Goal: Find specific page/section: Find specific page/section

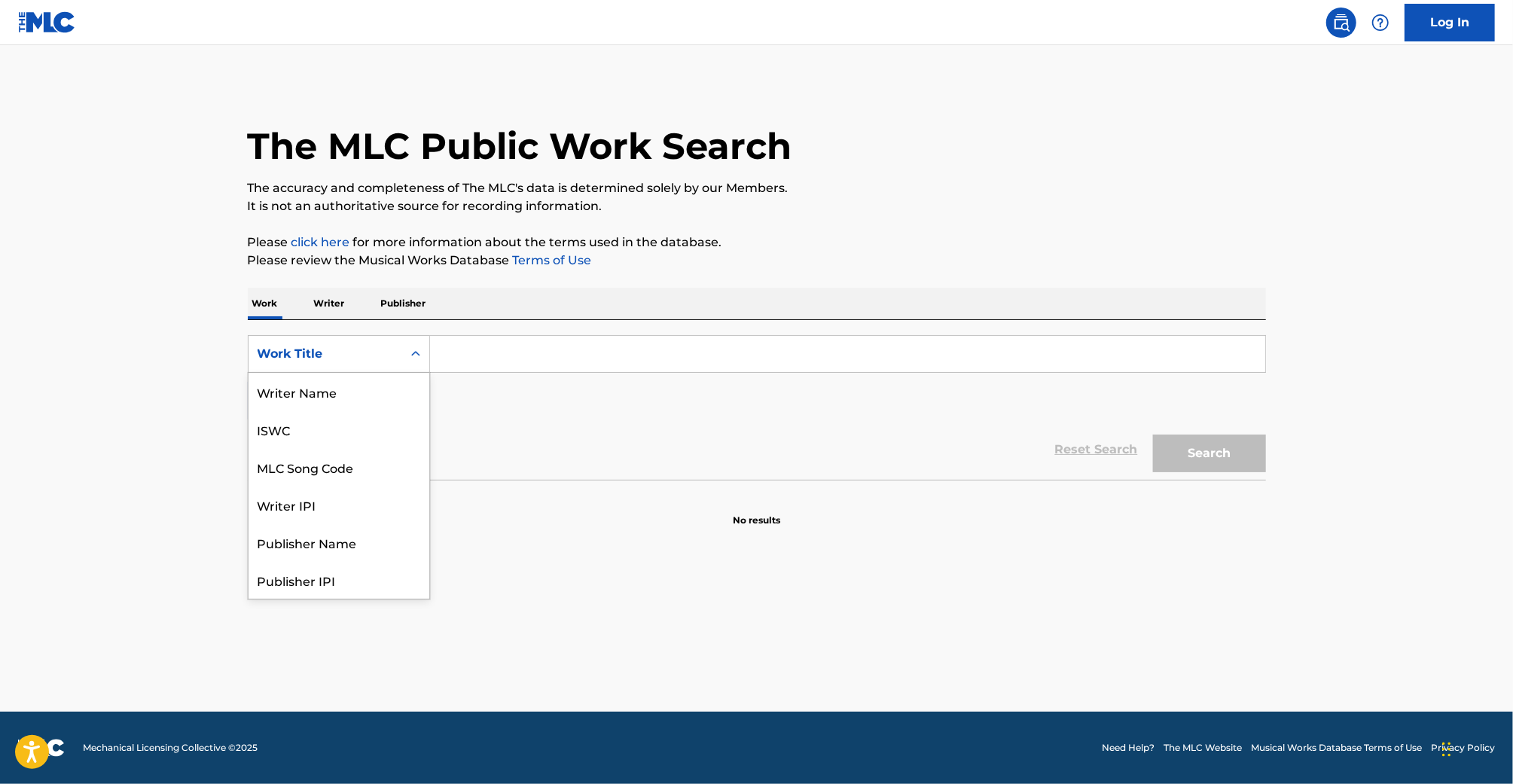
click at [299, 370] on div "Work Title" at bounding box center [338, 354] width 182 height 38
click at [335, 304] on p "Writer" at bounding box center [329, 303] width 40 height 32
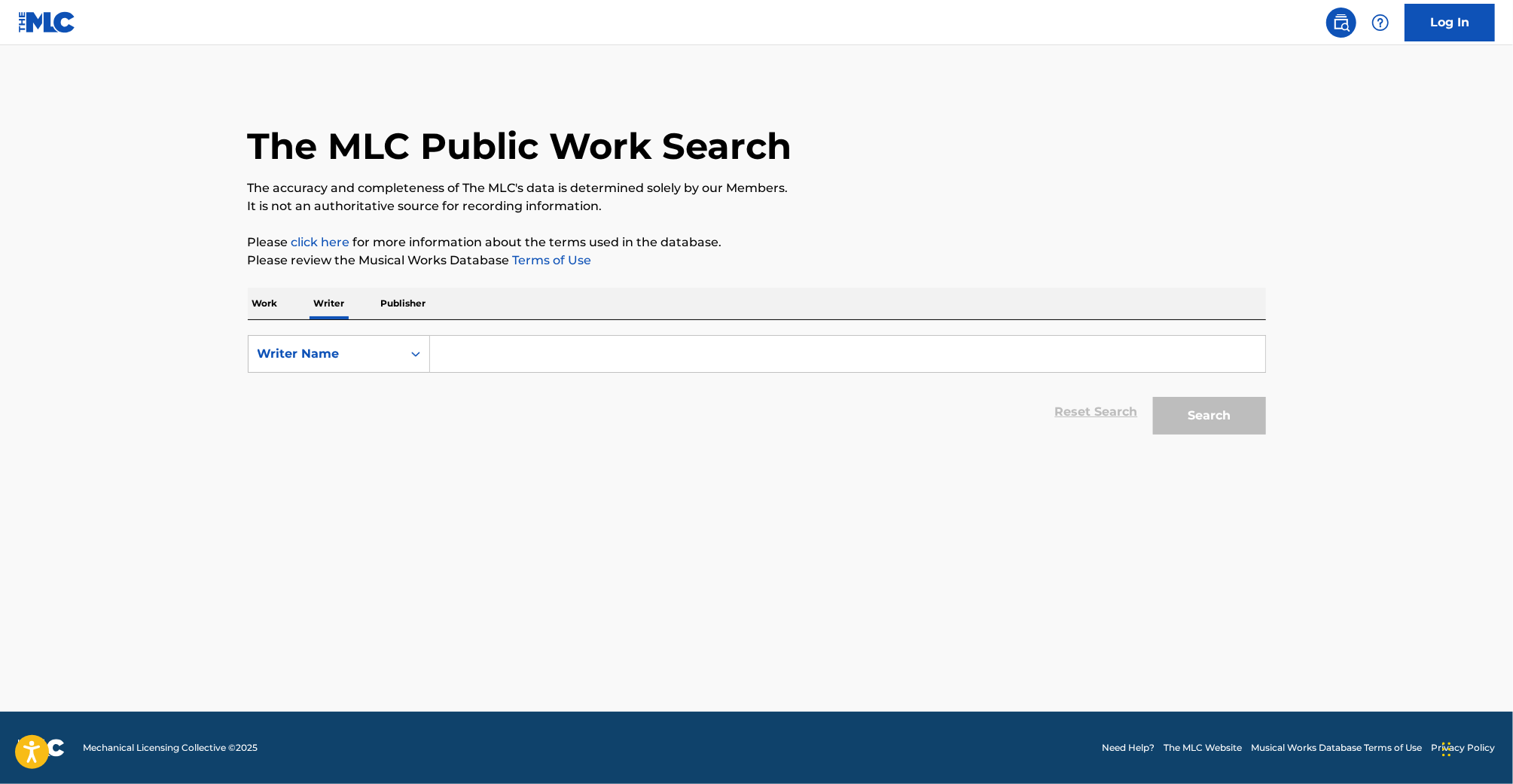
click at [469, 364] on input "Search Form" at bounding box center [847, 353] width 835 height 36
type input "[PERSON_NAME]"
click at [1153, 397] on button "Search" at bounding box center [1209, 416] width 113 height 38
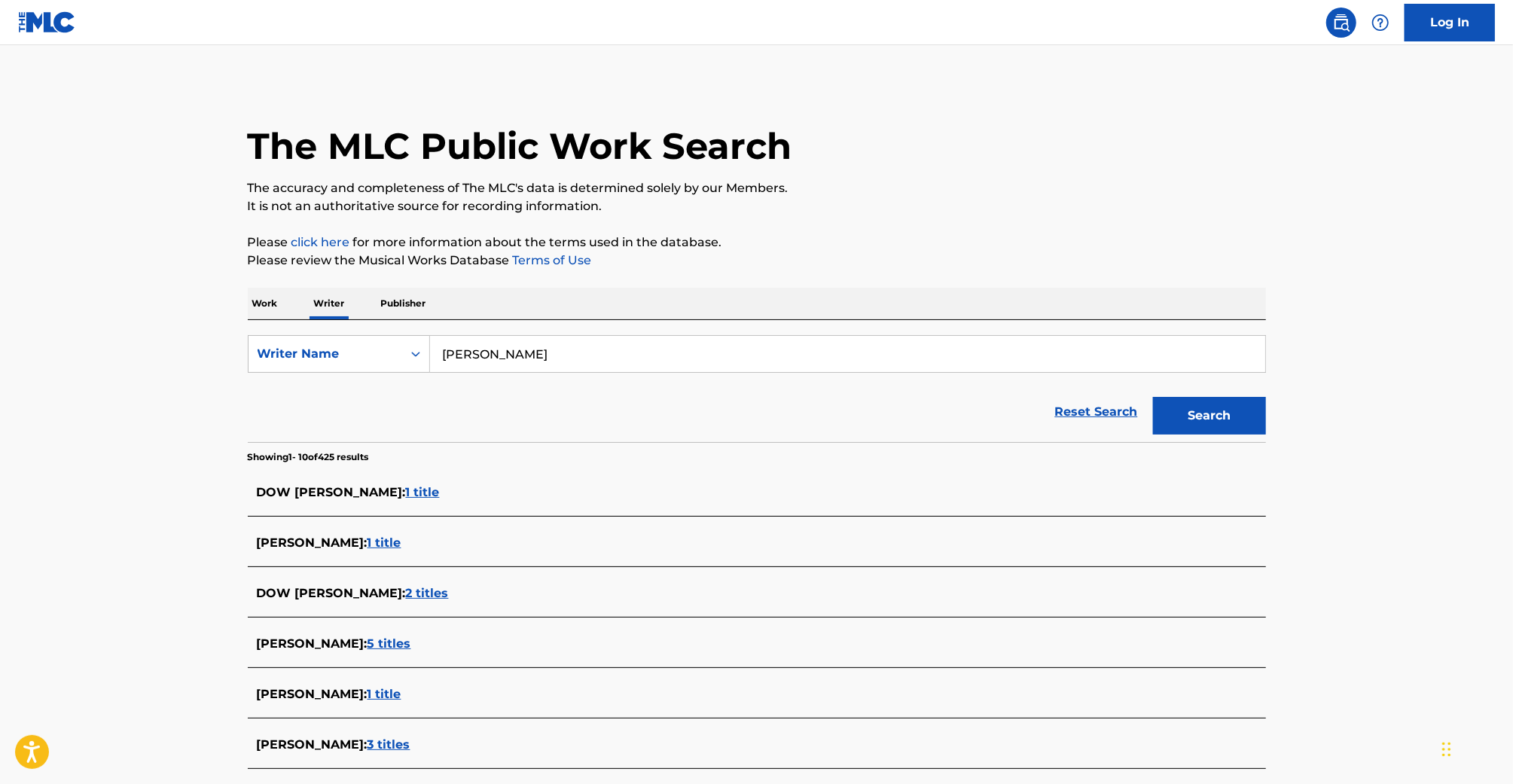
click at [276, 309] on p "Work" at bounding box center [265, 303] width 34 height 32
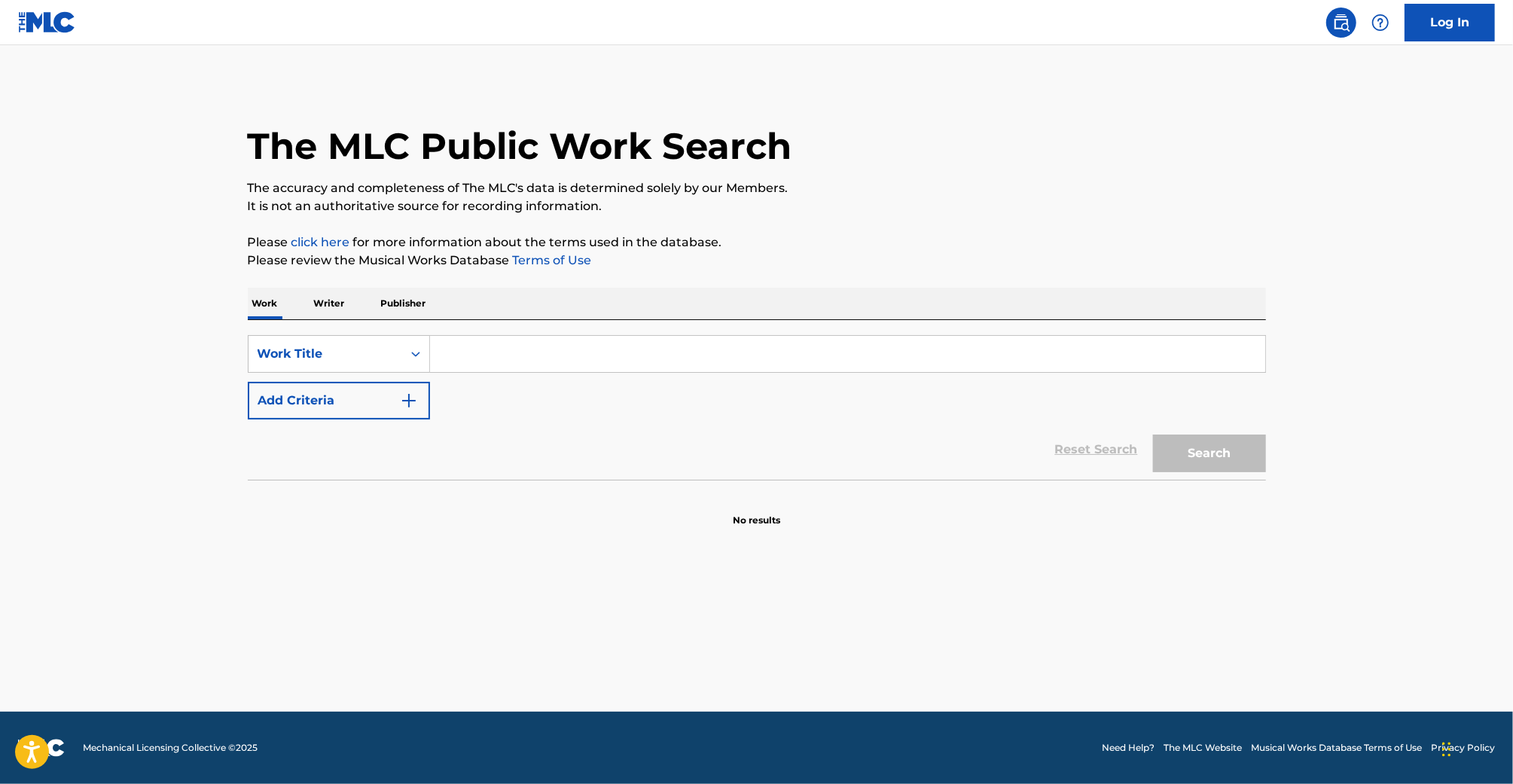
click at [460, 349] on input "Search Form" at bounding box center [847, 353] width 835 height 36
type input "When I come East"
click at [1153, 434] on button "Search" at bounding box center [1209, 453] width 113 height 38
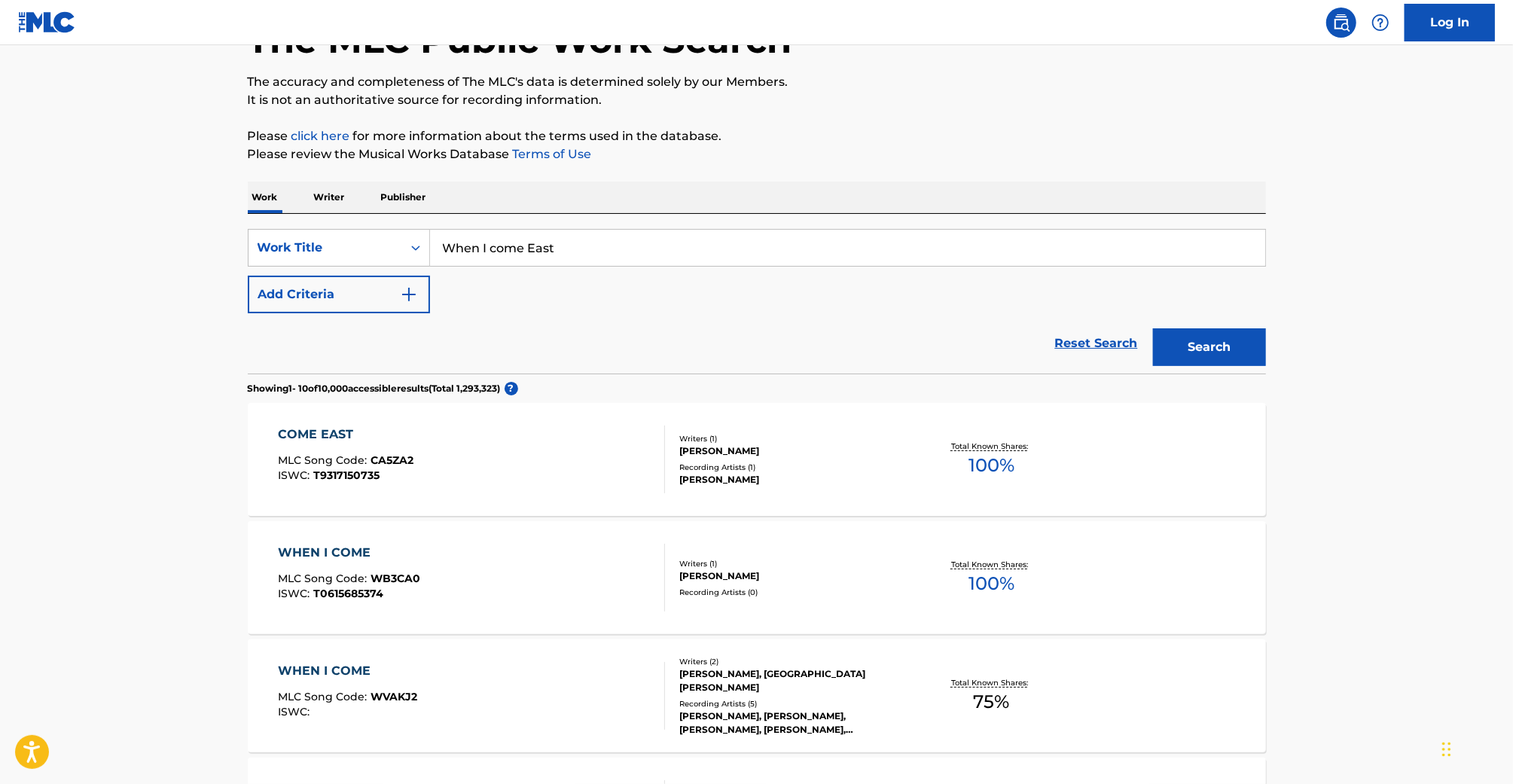
scroll to position [104, 0]
